Goal: Navigation & Orientation: Find specific page/section

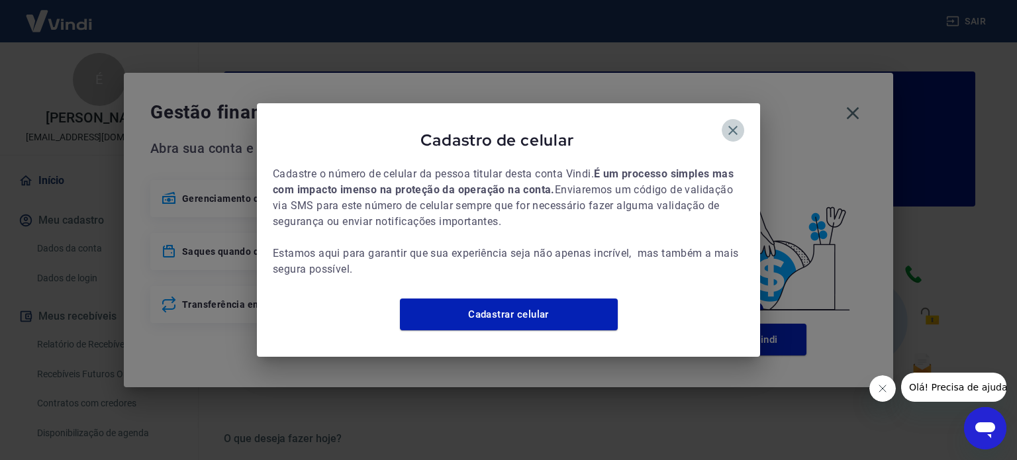
drag, startPoint x: 734, startPoint y: 121, endPoint x: 822, endPoint y: 95, distance: 91.3
click at [736, 122] on icon "button" at bounding box center [733, 130] width 16 height 16
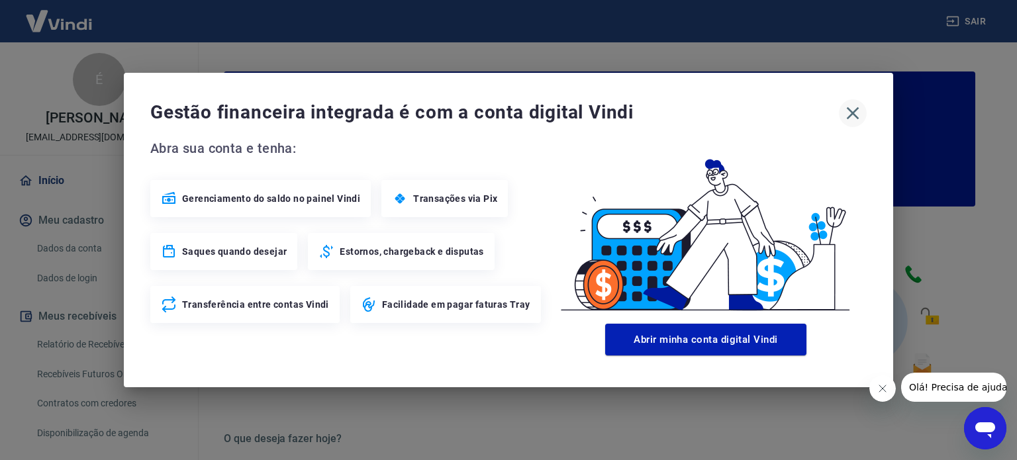
click at [861, 115] on icon "button" at bounding box center [852, 113] width 21 height 21
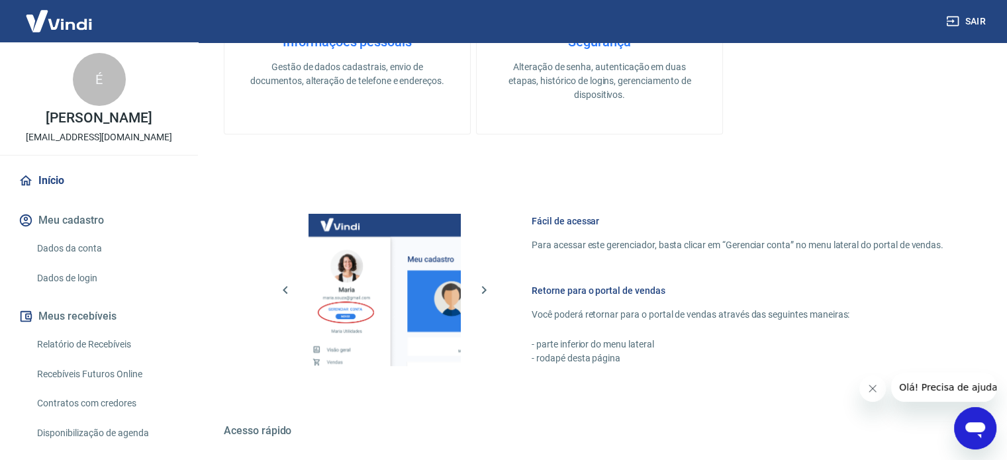
scroll to position [722, 0]
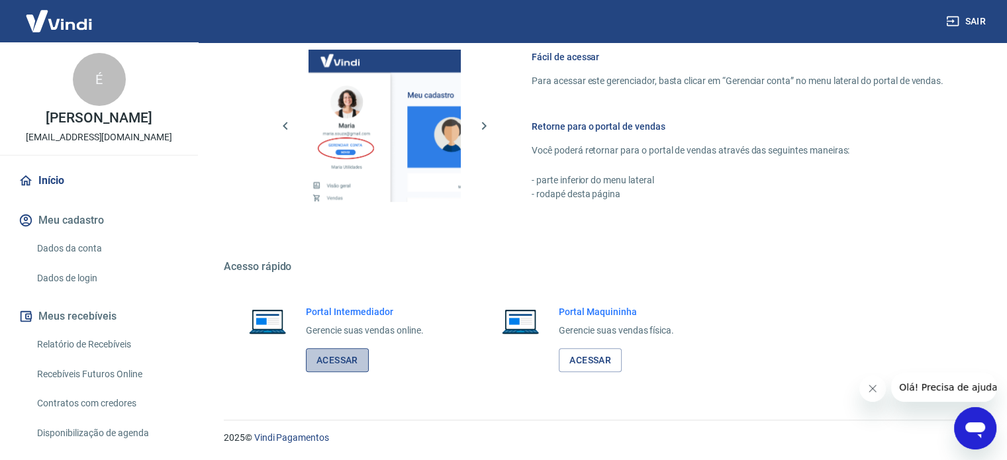
click at [360, 366] on link "Acessar" at bounding box center [337, 360] width 63 height 24
